Goal: Browse casually

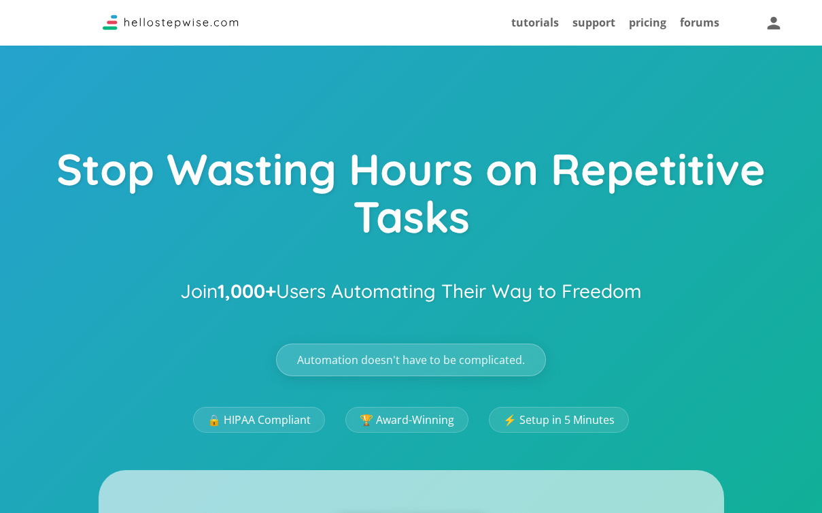
click at [269, 180] on h1 "Stop Wasting Hours on Repetitive Tasks" at bounding box center [411, 197] width 822 height 105
click at [269, 179] on h1 "Stop Wasting Hours on Repetitive Tasks" at bounding box center [411, 197] width 822 height 105
click at [159, 166] on h1 "Stop Wasting Hours on Repetitive Tasks" at bounding box center [411, 197] width 822 height 105
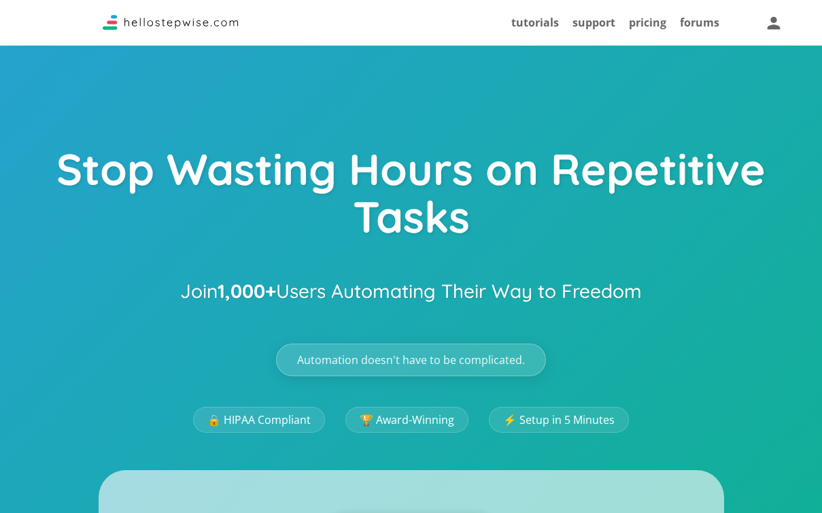
click at [159, 166] on h1 "Stop Wasting Hours on Repetitive Tasks" at bounding box center [411, 197] width 822 height 105
click at [299, 302] on h2 "Join 1,000+ Users Automating Their Way to Freedom" at bounding box center [411, 291] width 462 height 37
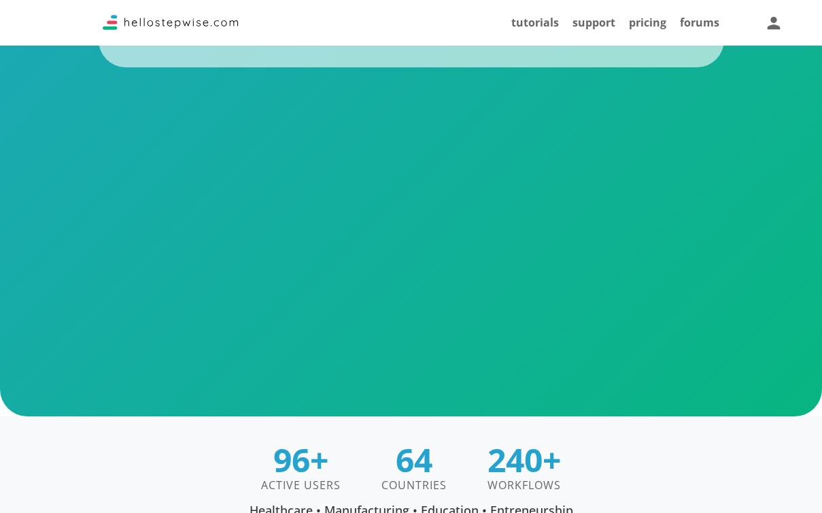
scroll to position [638, 0]
